Goal: Information Seeking & Learning: Learn about a topic

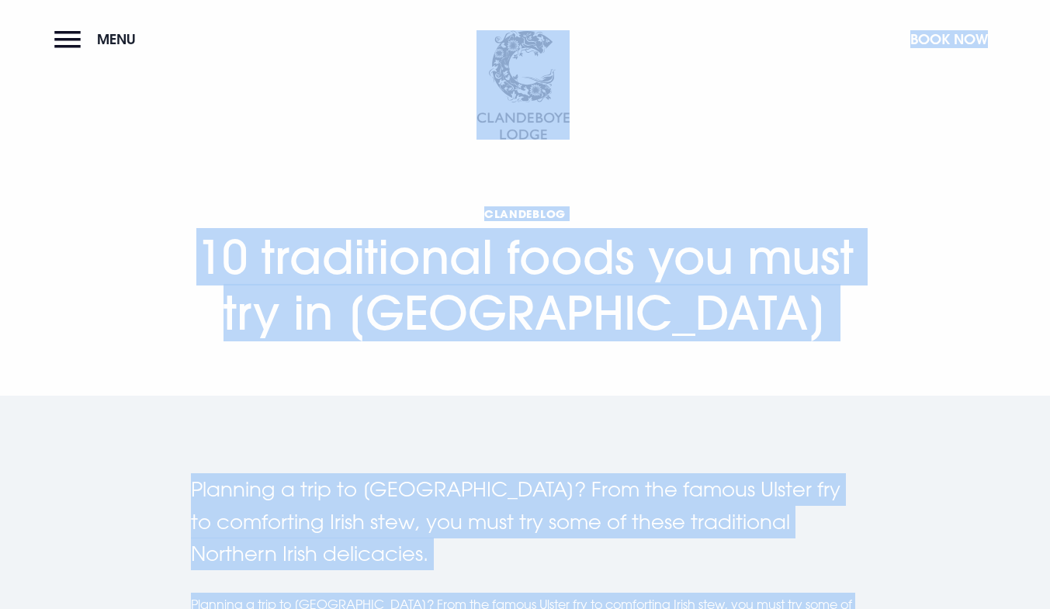
drag, startPoint x: 381, startPoint y: 81, endPoint x: 223, endPoint y: 48, distance: 161.8
click at [462, 307] on h1 "Clandeblog 10 traditional foods you must try in [GEOGRAPHIC_DATA]" at bounding box center [525, 273] width 669 height 134
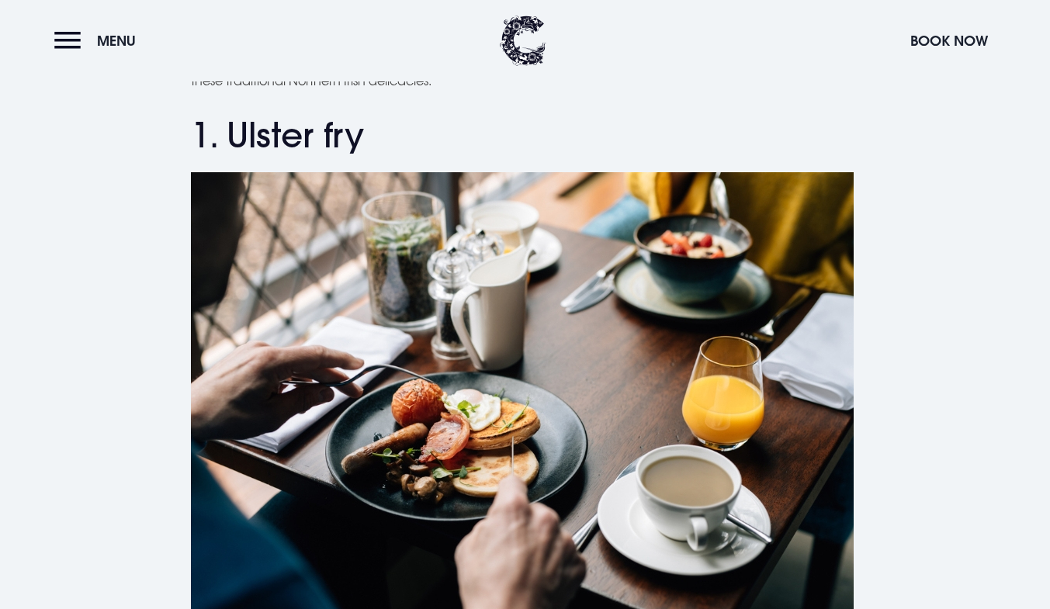
scroll to position [546, 0]
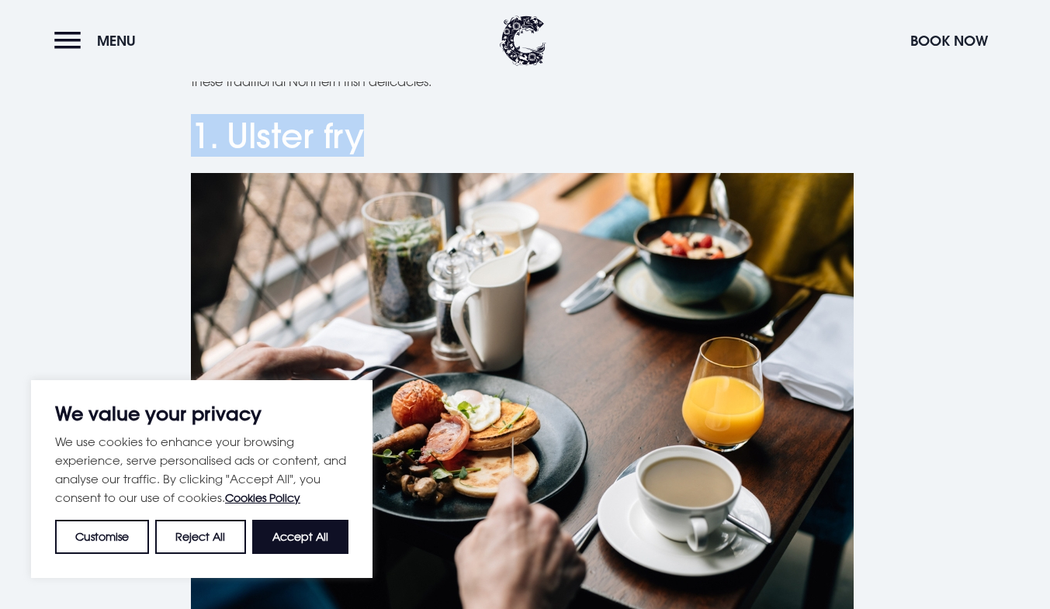
drag, startPoint x: 199, startPoint y: 132, endPoint x: 358, endPoint y: 134, distance: 159.1
click at [358, 134] on h2 "1. Ulster fry" at bounding box center [525, 136] width 669 height 41
copy h2 "1. Ulster fry"
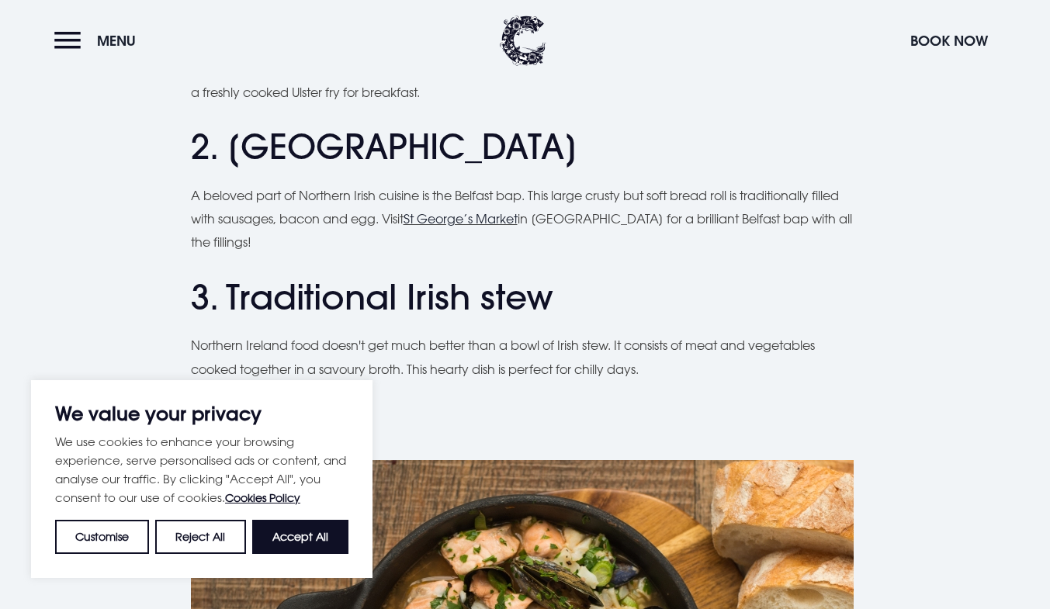
scroll to position [1190, 0]
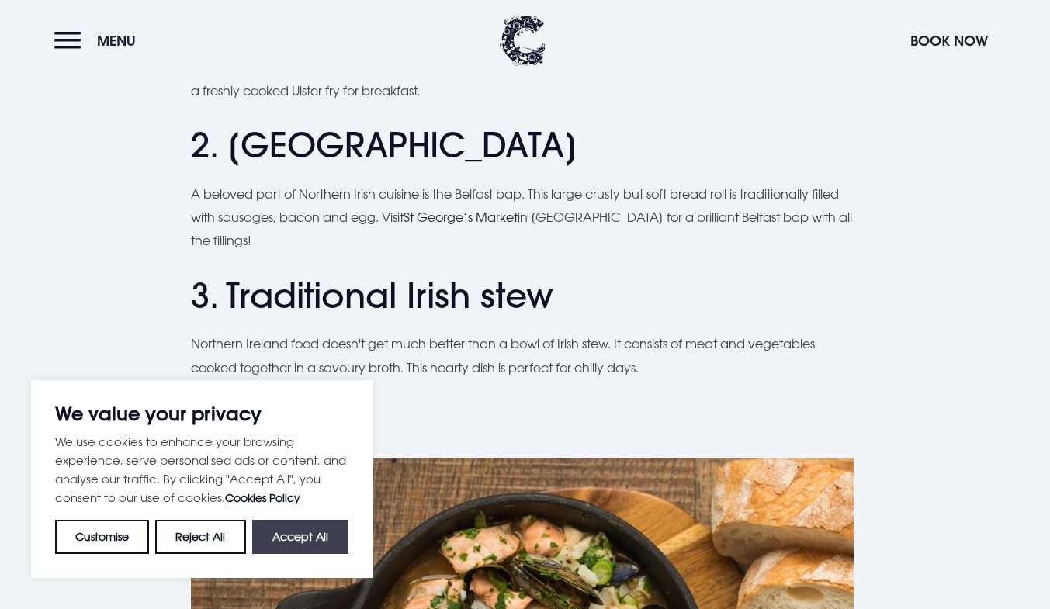
click at [289, 547] on button "Accept All" at bounding box center [300, 537] width 96 height 34
checkbox input "true"
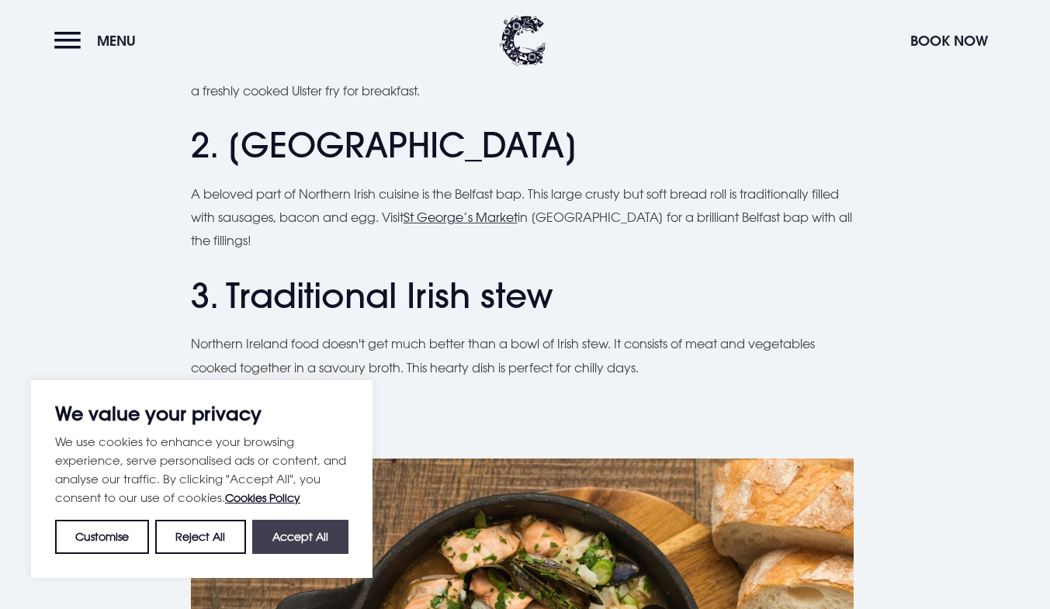
checkbox input "true"
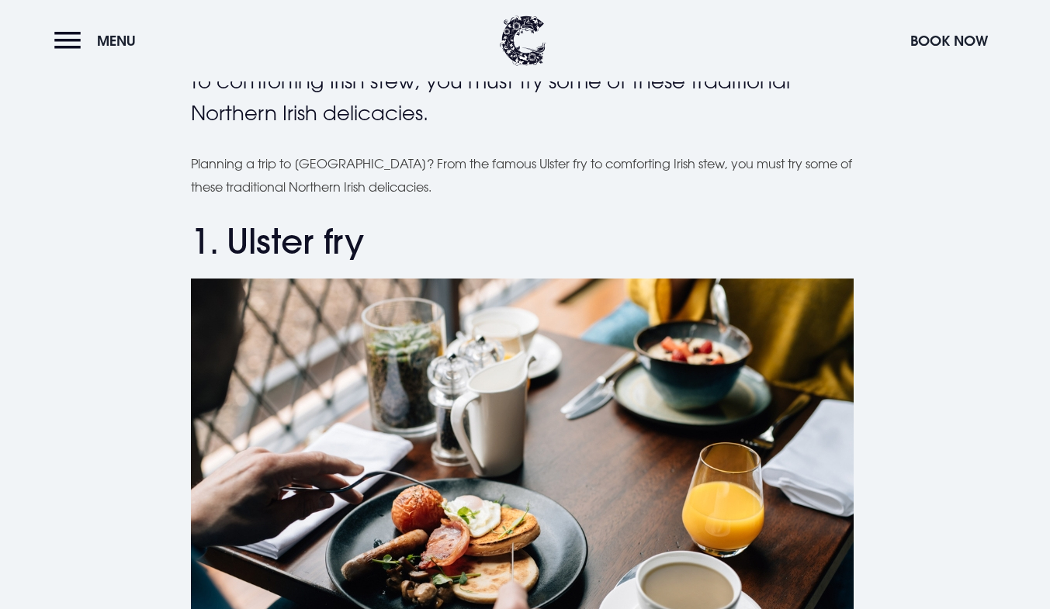
scroll to position [438, 0]
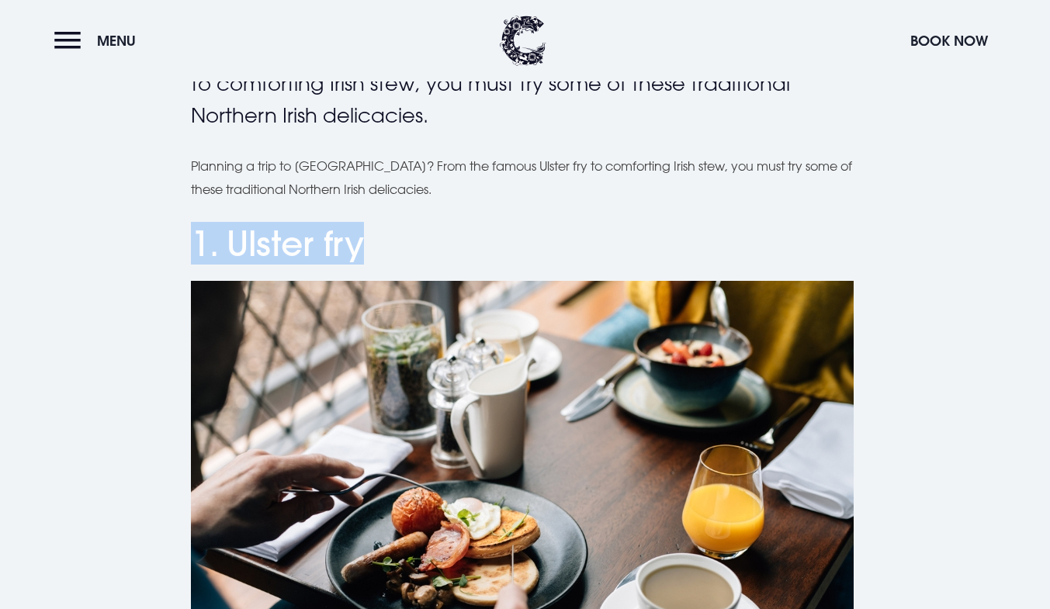
drag, startPoint x: 384, startPoint y: 227, endPoint x: 185, endPoint y: 185, distance: 203.9
click at [382, 243] on h2 "1. Ulster fry" at bounding box center [525, 243] width 669 height 41
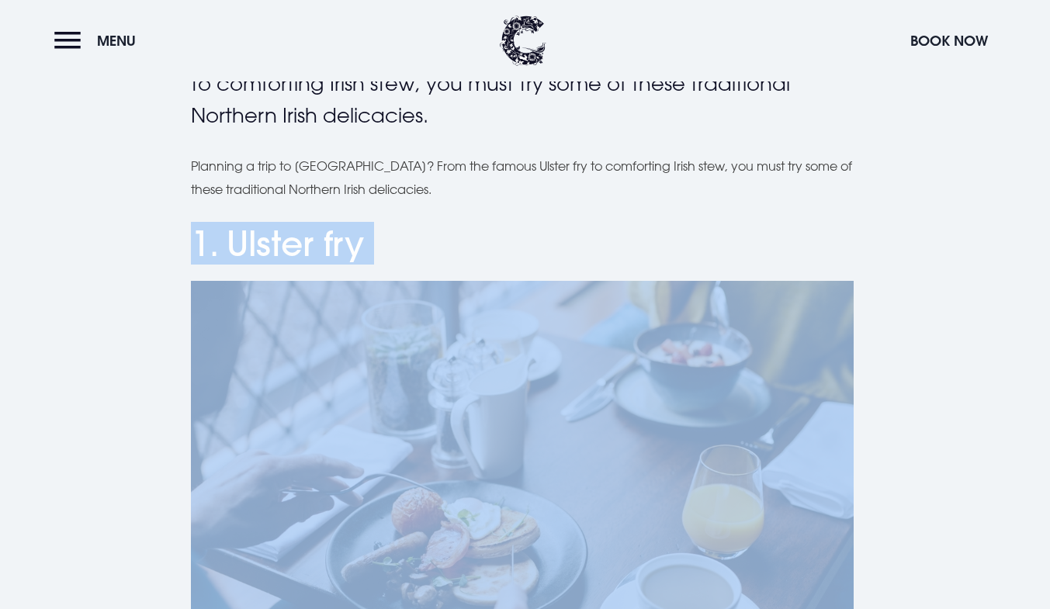
drag, startPoint x: 382, startPoint y: 243, endPoint x: 190, endPoint y: 239, distance: 191.7
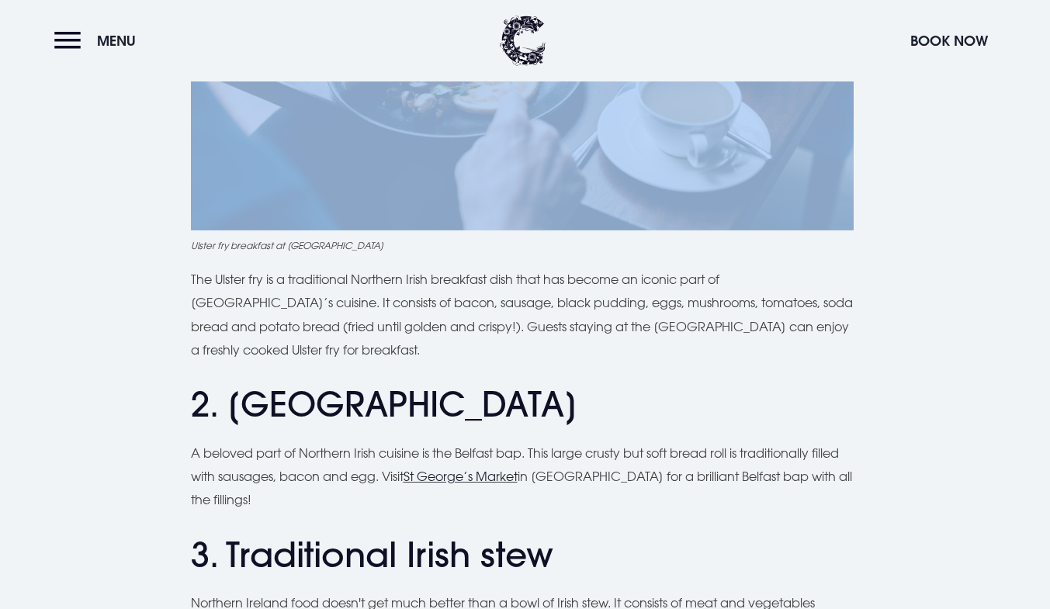
scroll to position [979, 0]
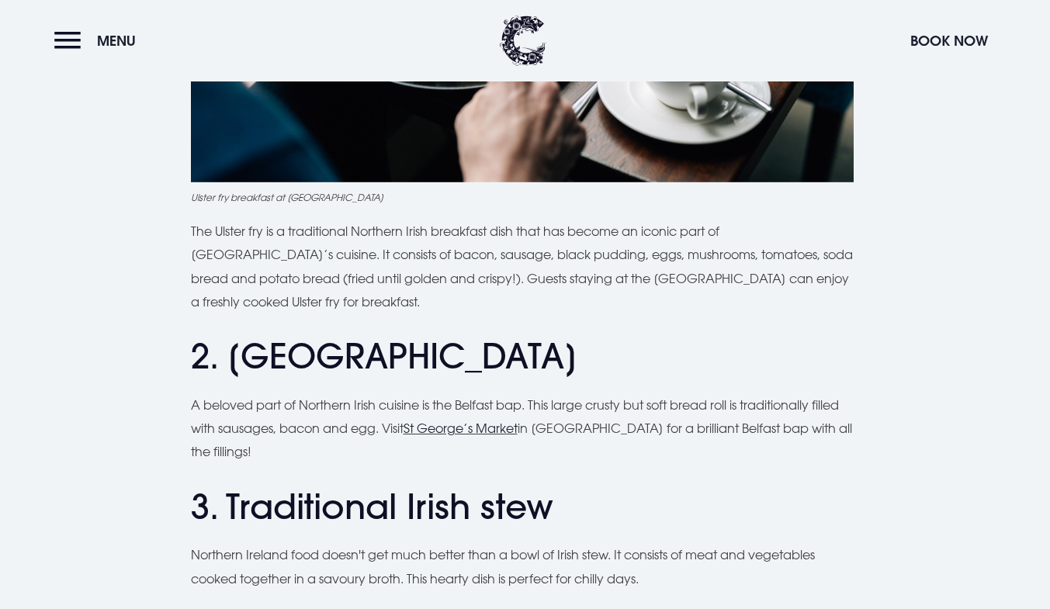
click at [785, 299] on p "The Ulster fry is a traditional Northern Irish breakfast dish that has become a…" at bounding box center [525, 267] width 669 height 95
click at [689, 280] on p "The Ulster fry is a traditional Northern Irish breakfast dish that has become a…" at bounding box center [525, 267] width 669 height 95
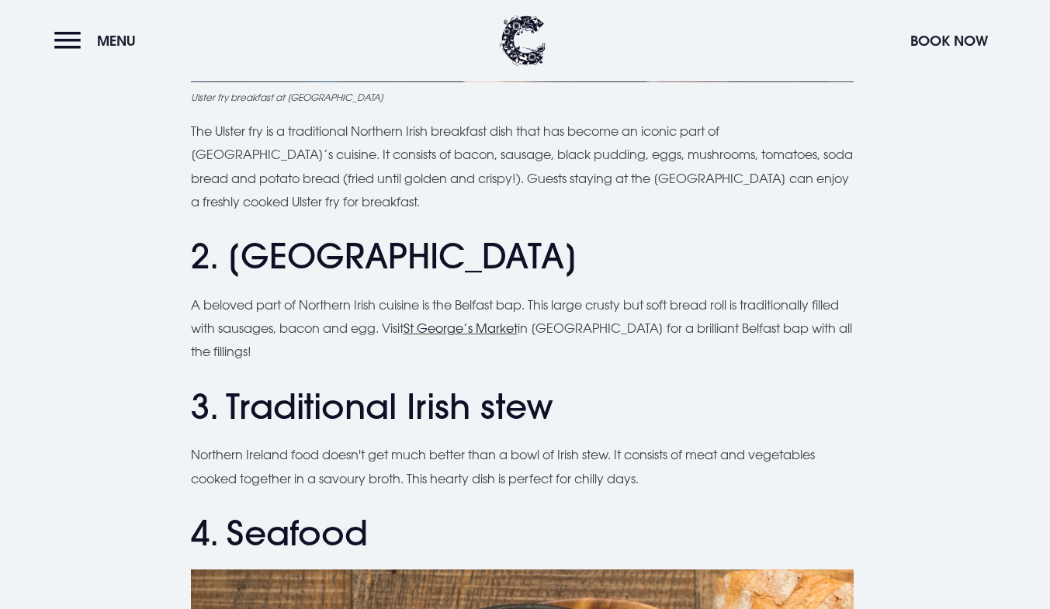
scroll to position [1087, 0]
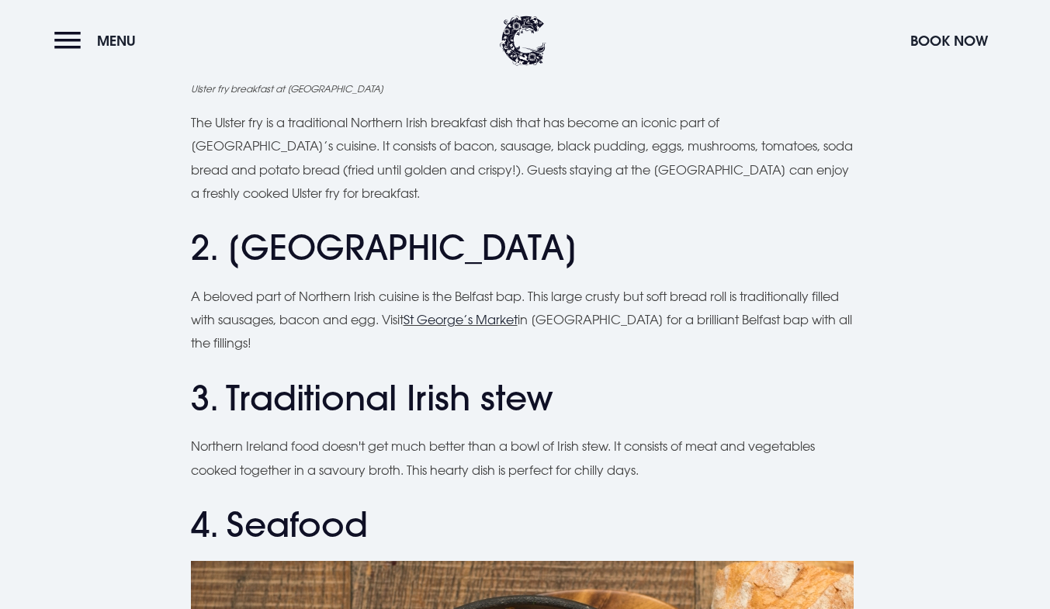
click at [552, 250] on h2 "2. [GEOGRAPHIC_DATA]" at bounding box center [525, 247] width 669 height 41
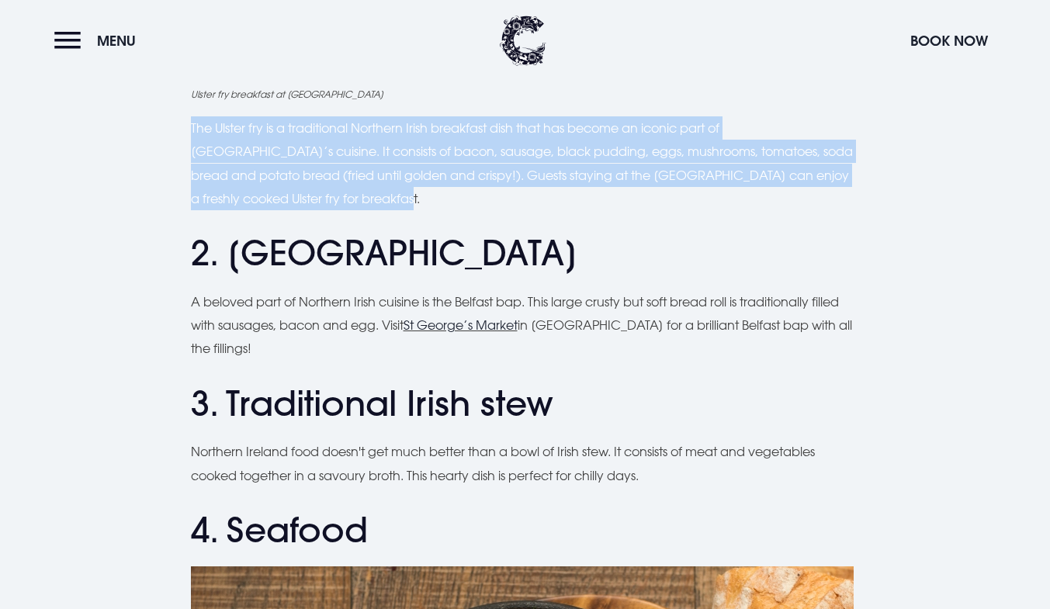
drag, startPoint x: 329, startPoint y: 198, endPoint x: 179, endPoint y: 116, distance: 170.9
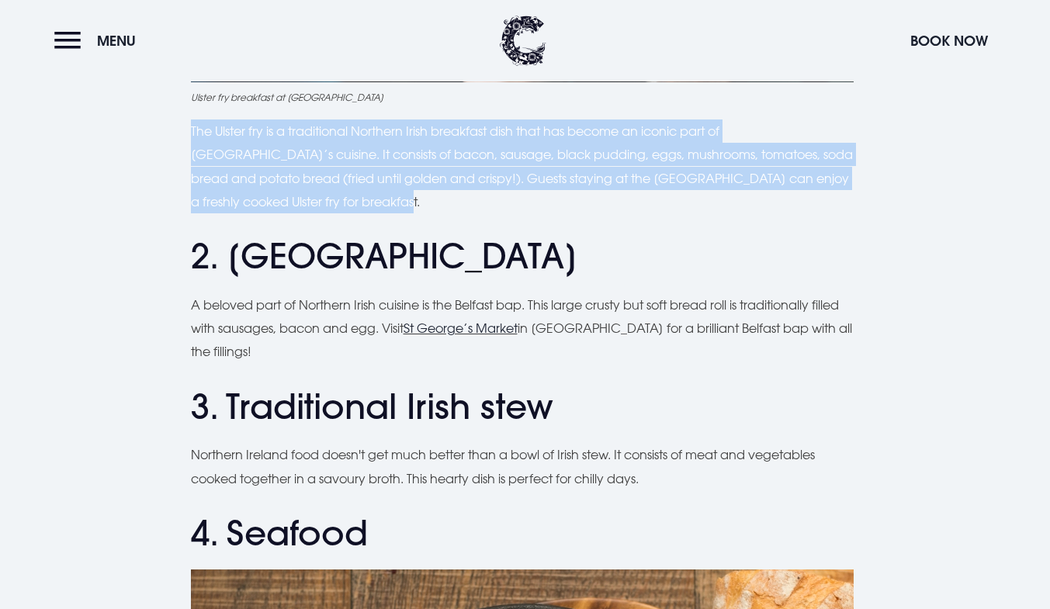
copy p "The Ulster fry is a traditional Northern Irish breakfast dish that has become a…"
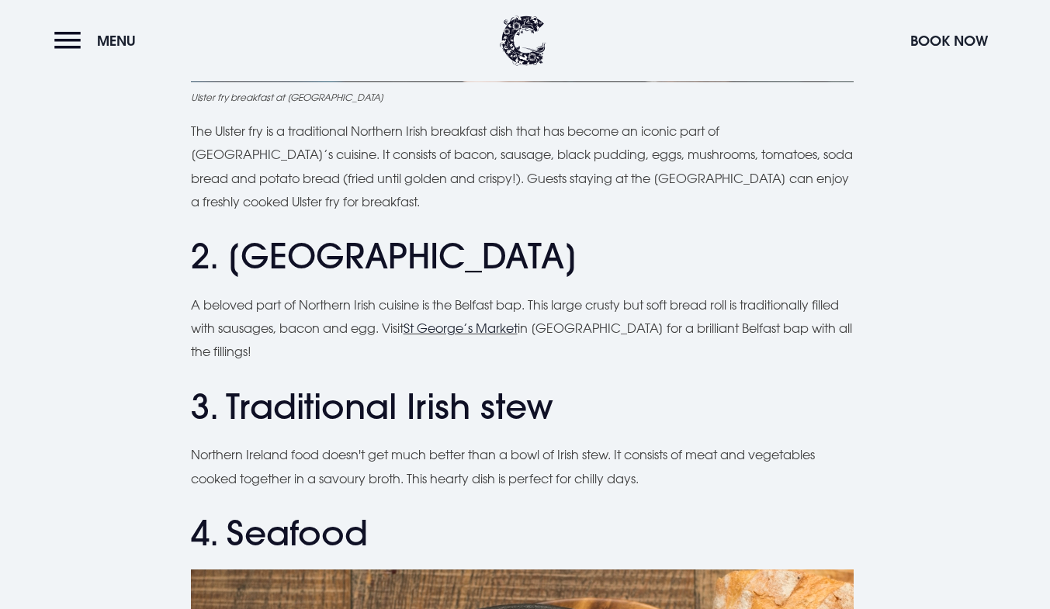
click at [567, 305] on p "A beloved part of Northern Irish cuisine is the Belfast bap. This large crusty …" at bounding box center [525, 328] width 669 height 71
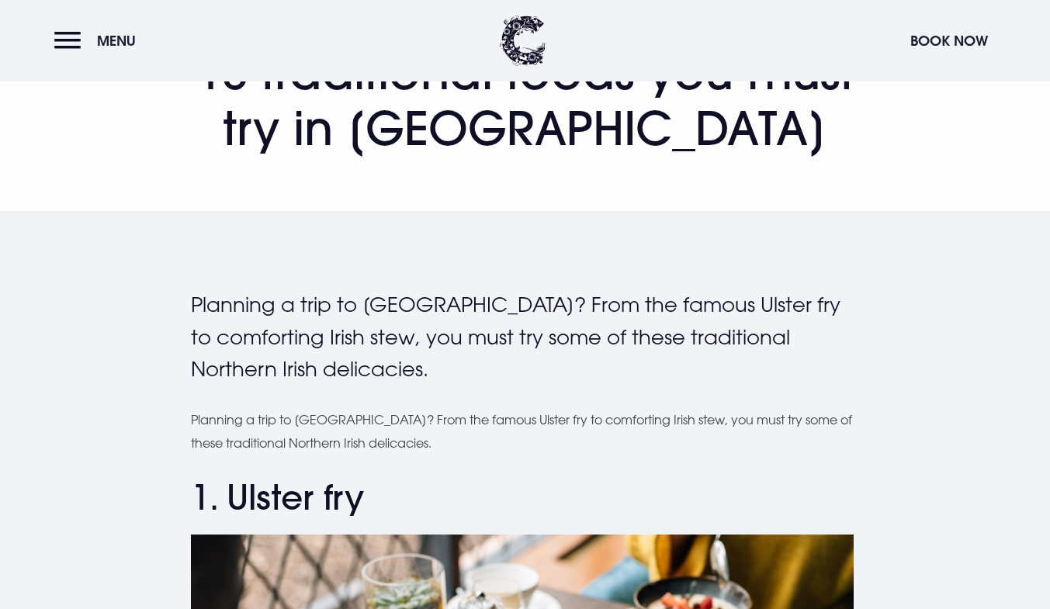
scroll to position [184, 0]
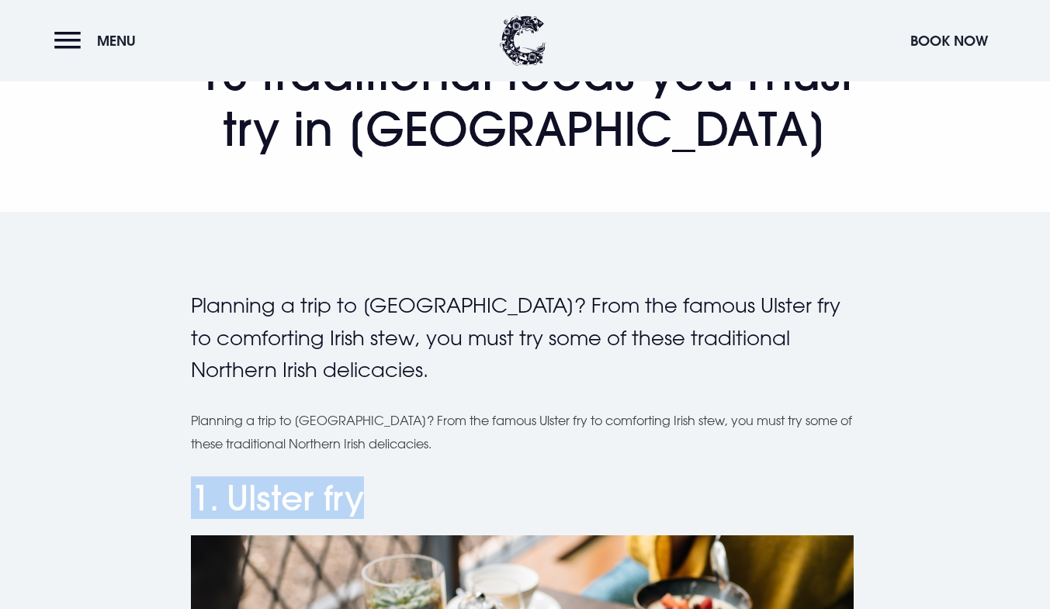
drag, startPoint x: 379, startPoint y: 501, endPoint x: 177, endPoint y: 478, distance: 203.1
click at [241, 495] on h2 "1. Ulster fry" at bounding box center [525, 498] width 669 height 41
drag, startPoint x: 231, startPoint y: 497, endPoint x: 372, endPoint y: 510, distance: 141.1
click at [372, 510] on h2 "1. Ulster fry" at bounding box center [525, 498] width 669 height 41
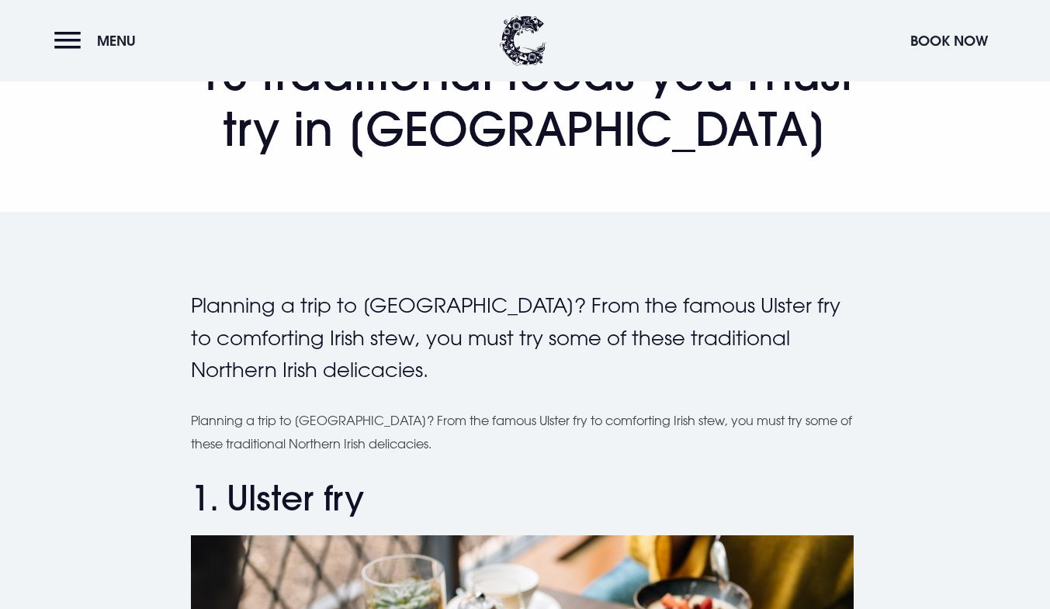
drag, startPoint x: 331, startPoint y: 500, endPoint x: 431, endPoint y: 324, distance: 203.0
click at [431, 324] on p "Planning a trip to [GEOGRAPHIC_DATA]? From the famous Ulster fry to comforting …" at bounding box center [525, 337] width 669 height 97
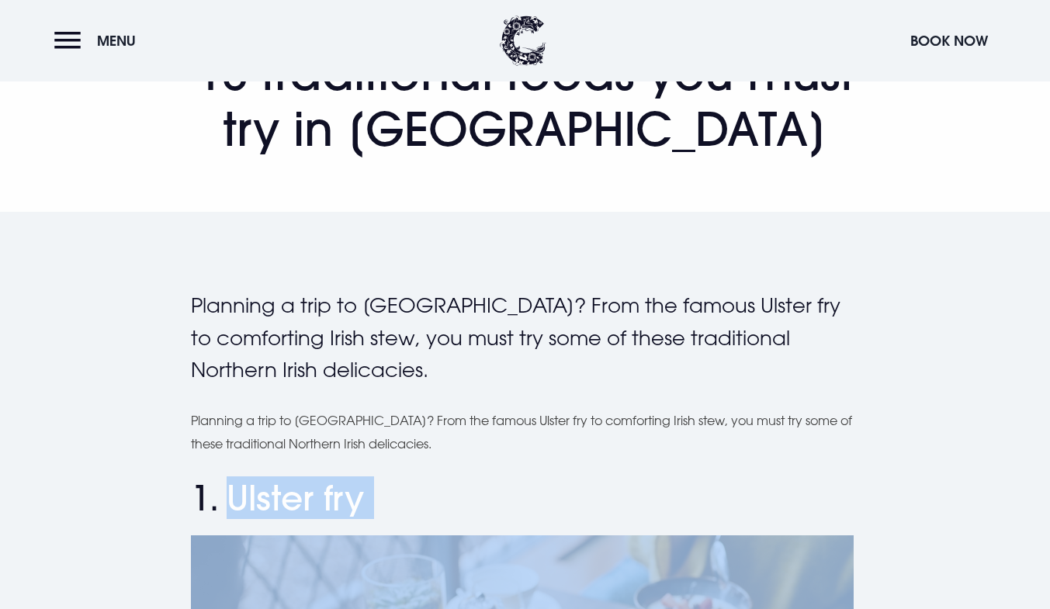
drag, startPoint x: 229, startPoint y: 497, endPoint x: 360, endPoint y: 537, distance: 137.0
copy div "Ulster fry"
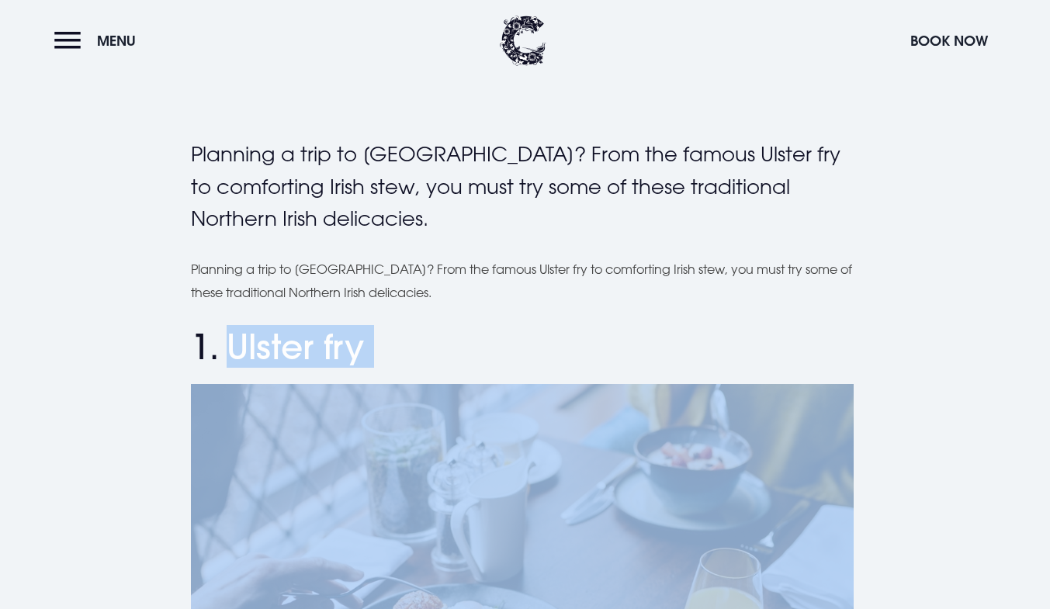
scroll to position [393, 0]
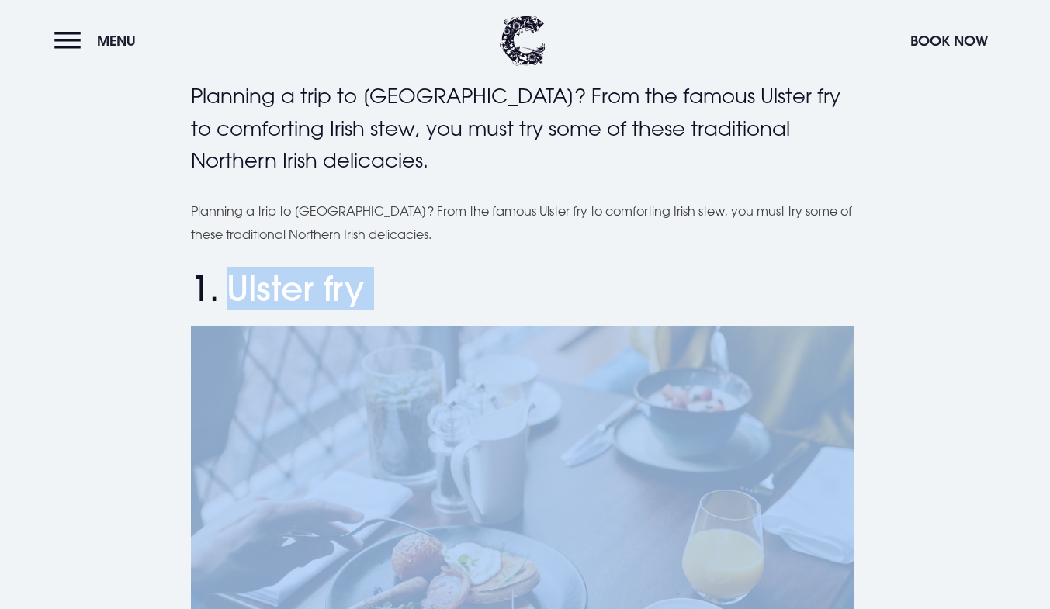
copy div "Ulster fry"
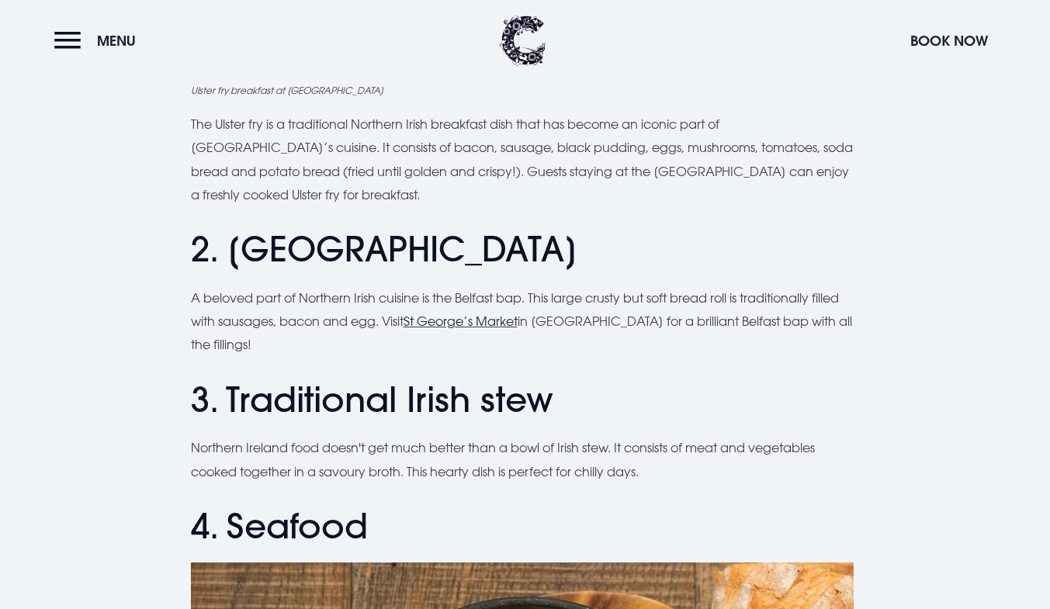
scroll to position [1076, 0]
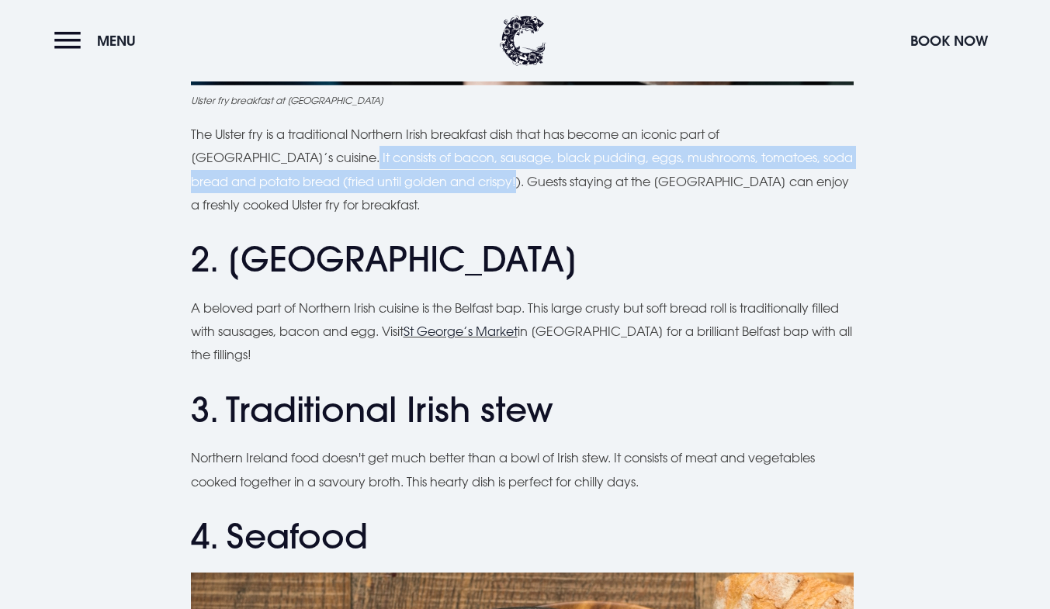
drag, startPoint x: 238, startPoint y: 156, endPoint x: 411, endPoint y: 186, distance: 175.7
click at [411, 186] on p "The Ulster fry is a traditional Northern Irish breakfast dish that has become a…" at bounding box center [525, 170] width 669 height 95
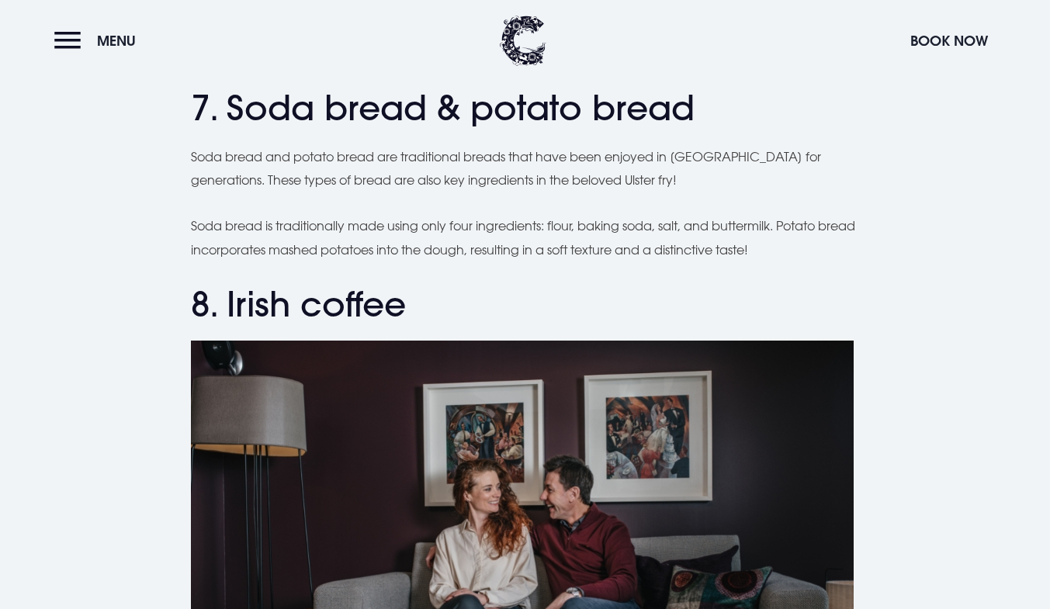
scroll to position [2889, 0]
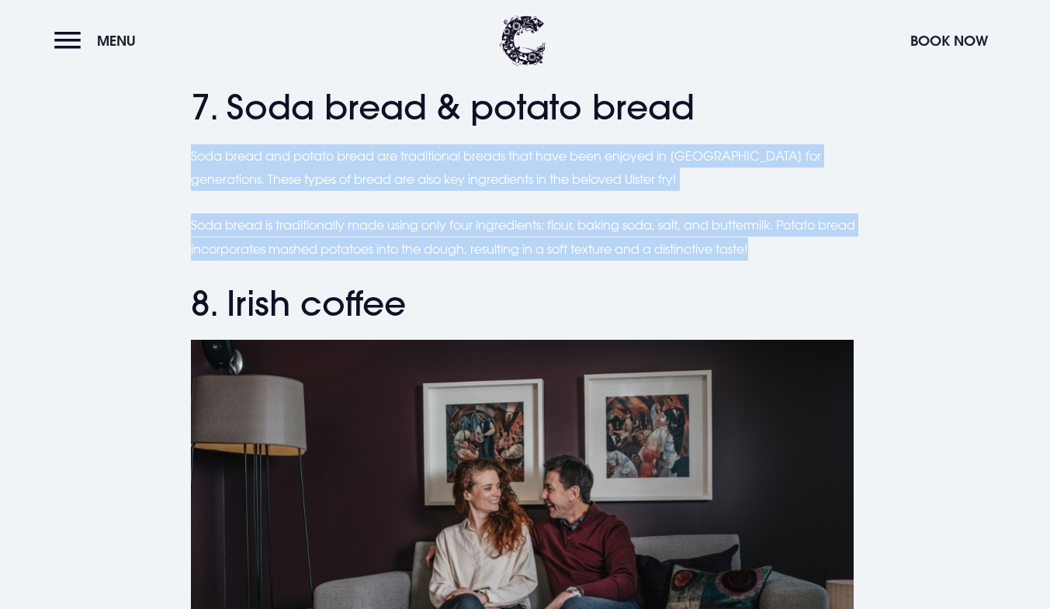
drag, startPoint x: 807, startPoint y: 252, endPoint x: 185, endPoint y: 156, distance: 629.0
click at [185, 156] on div "Planning a trip to [GEOGRAPHIC_DATA]? From the famous Ulster fry to comforting …" at bounding box center [524, 54] width 1031 height 4941
copy div "Soda bread and potato bread are traditional breads that have been enjoyed in [G…"
click at [961, 220] on div "Planning a trip to [GEOGRAPHIC_DATA]? From the famous Ulster fry to comforting …" at bounding box center [524, 54] width 1031 height 4941
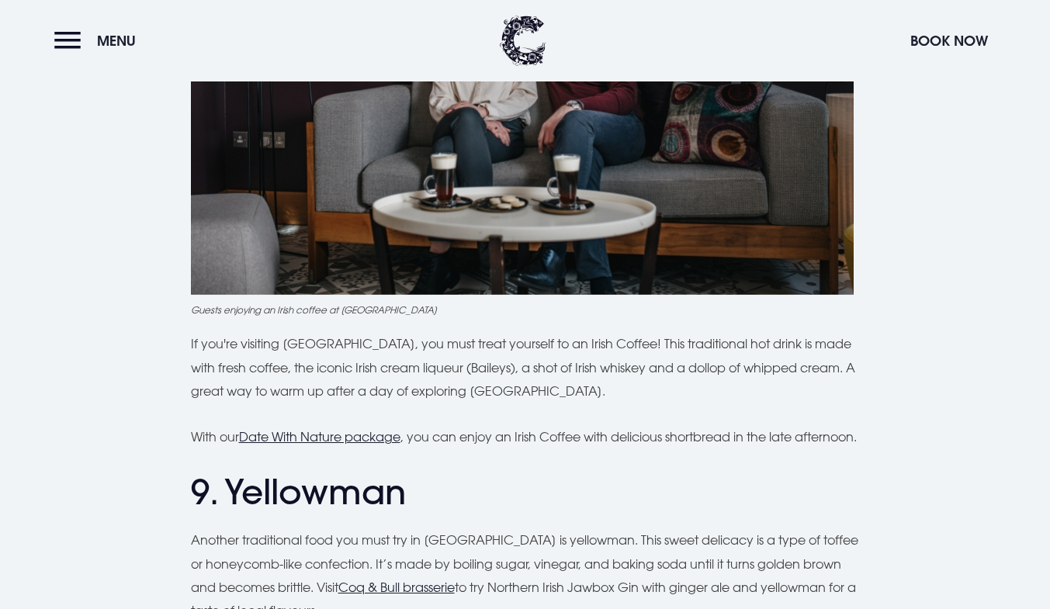
scroll to position [3414, 0]
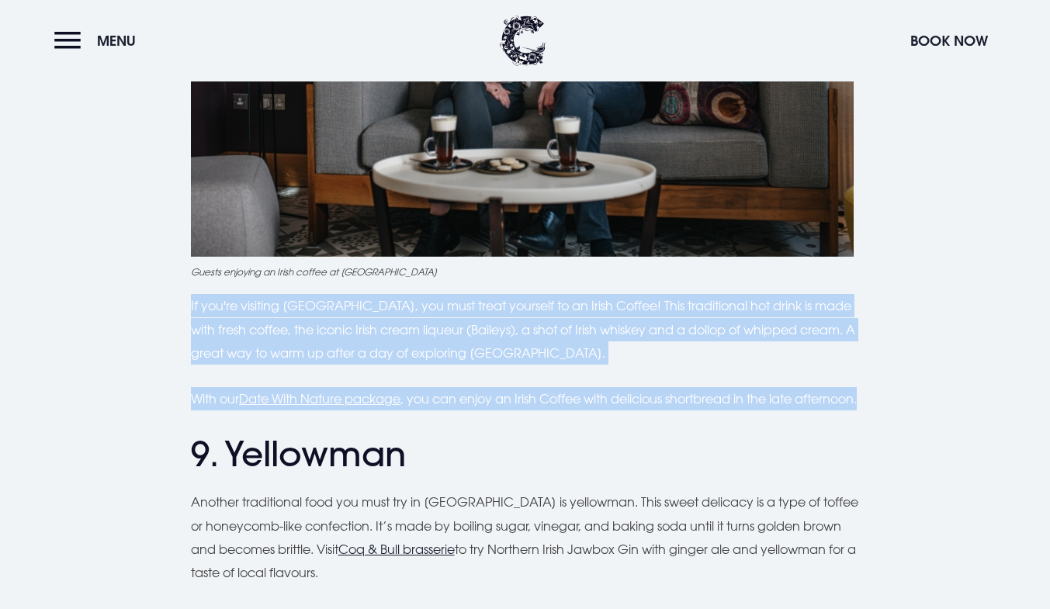
drag, startPoint x: 272, startPoint y: 429, endPoint x: 172, endPoint y: 297, distance: 165.1
copy div "If you're visiting [GEOGRAPHIC_DATA], you must treat yourself to an Irish Coffe…"
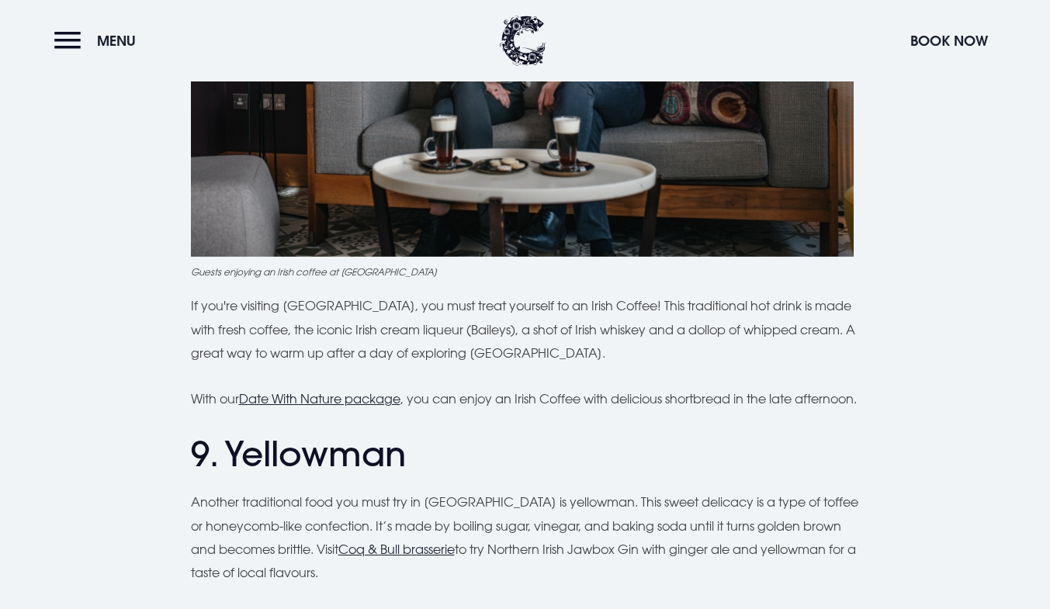
click at [560, 475] on h2 "9. Yellowman" at bounding box center [525, 454] width 669 height 41
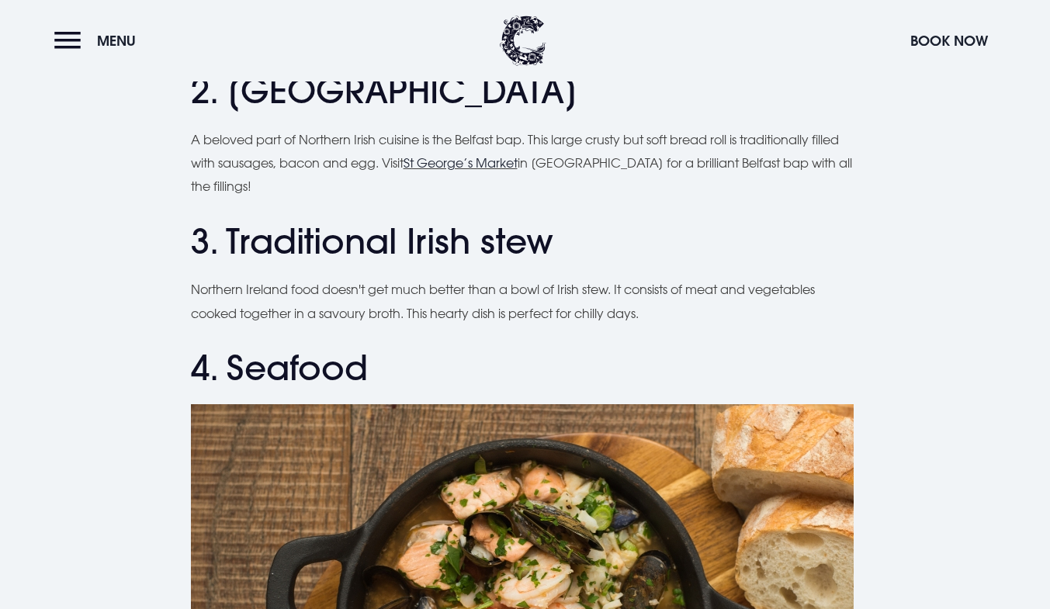
scroll to position [1243, 0]
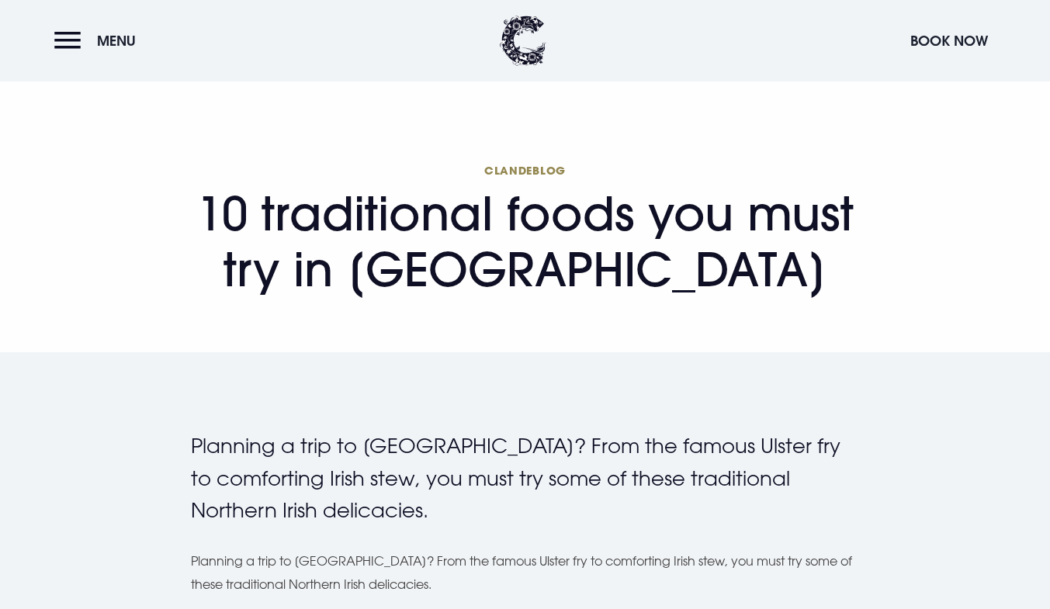
scroll to position [44, 0]
